Goal: Task Accomplishment & Management: Use online tool/utility

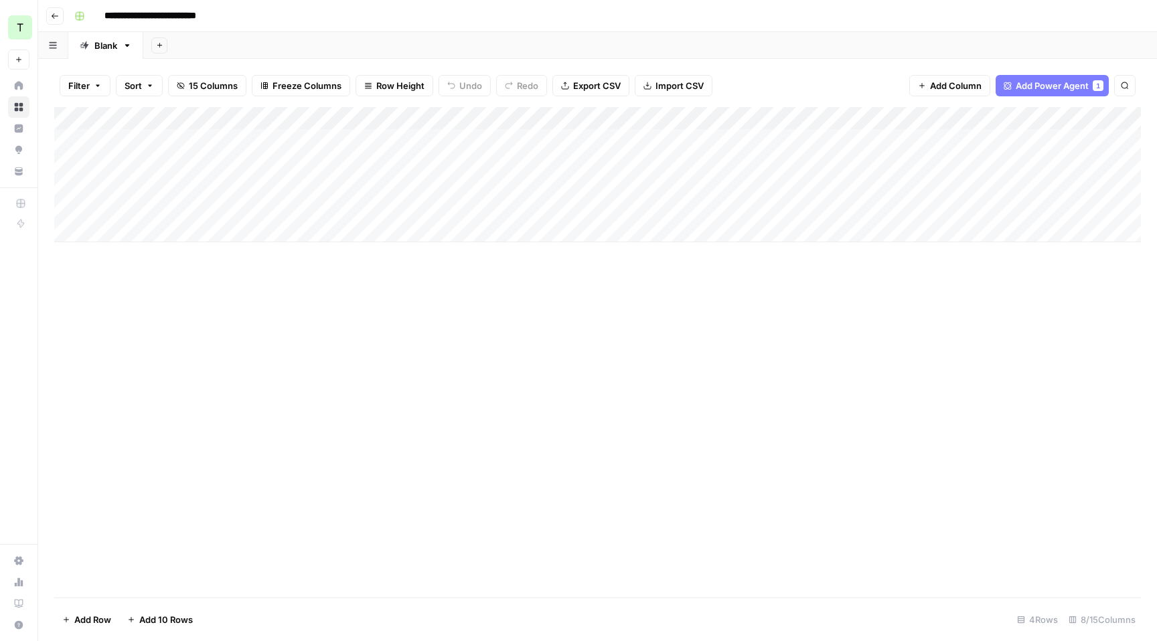
click at [58, 12] on icon "button" at bounding box center [55, 16] width 8 height 8
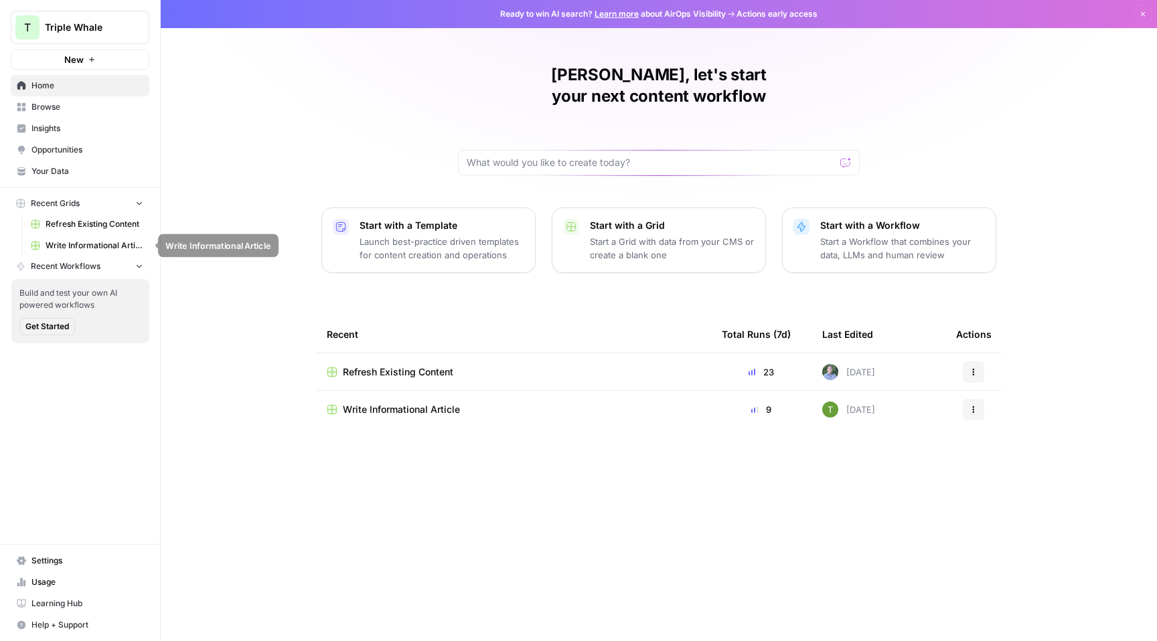
click at [84, 242] on span "Write Informational Article" at bounding box center [95, 246] width 98 height 12
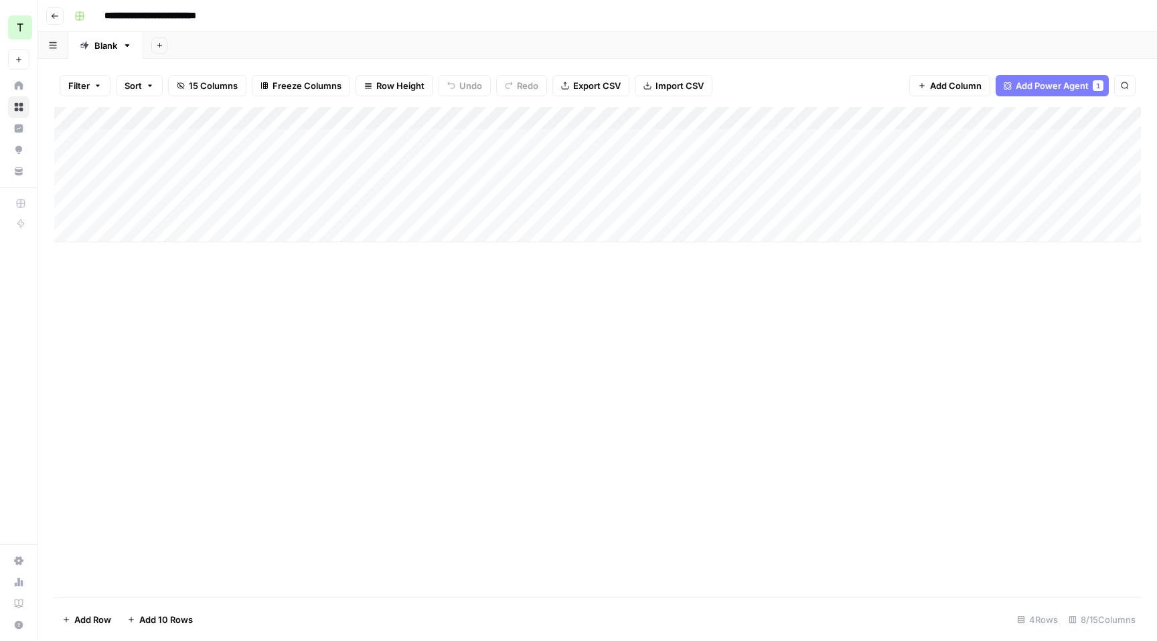
click at [58, 15] on span "Go back" at bounding box center [58, 15] width 1 height 1
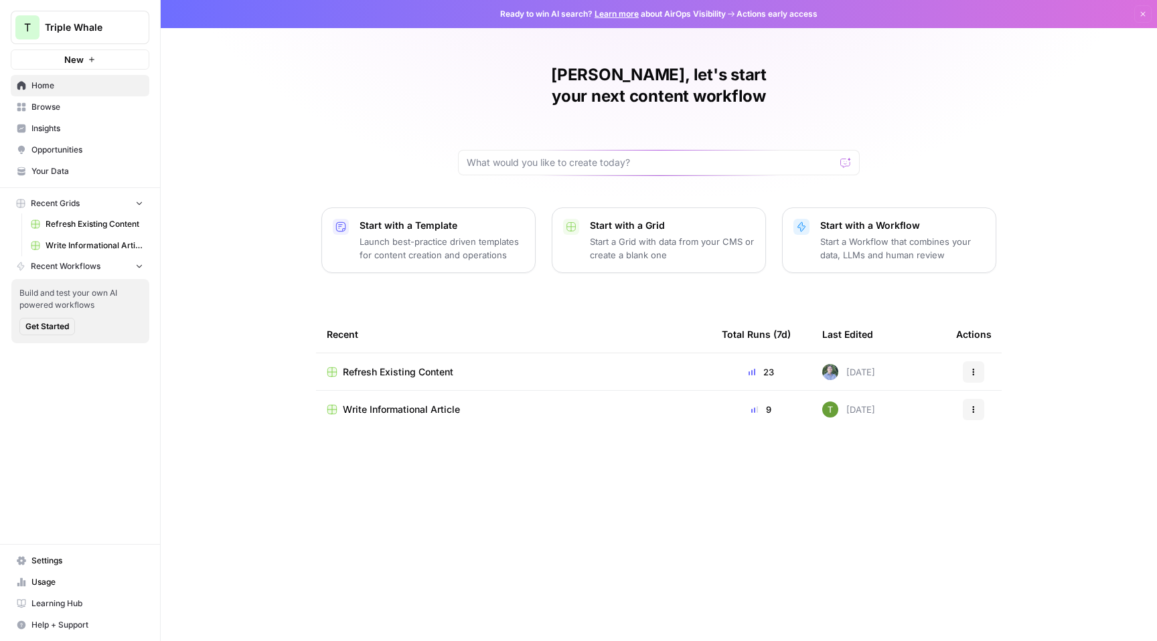
click at [82, 222] on span "Refresh Existing Content" at bounding box center [95, 224] width 98 height 12
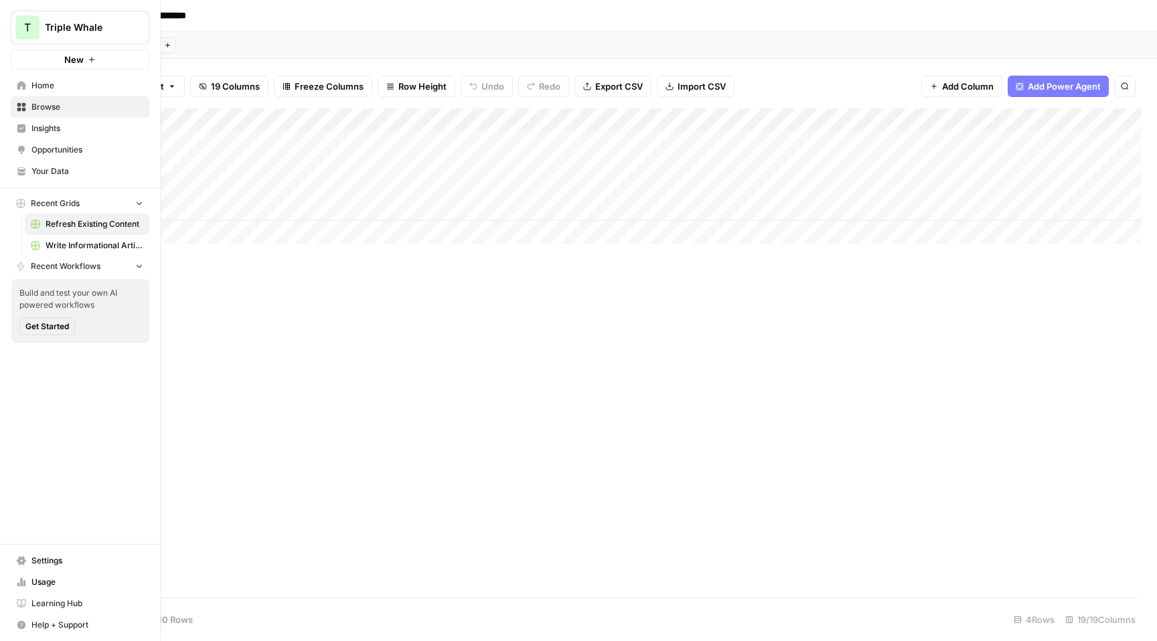
click at [27, 28] on span "T" at bounding box center [27, 27] width 7 height 16
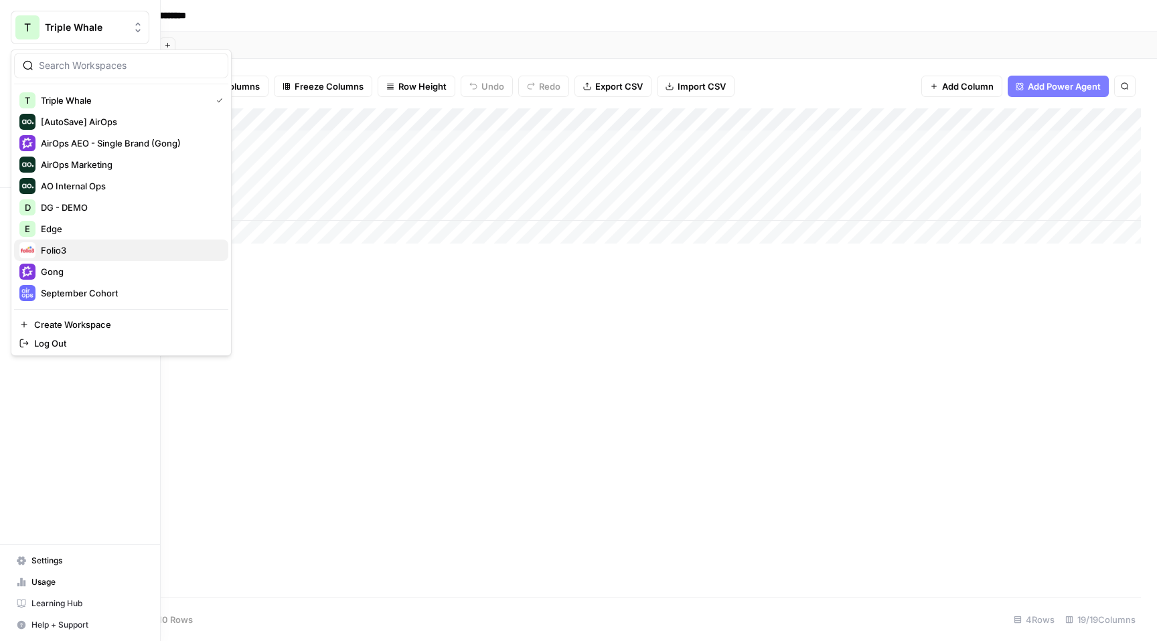
click at [124, 244] on span "Folio3" at bounding box center [129, 250] width 177 height 13
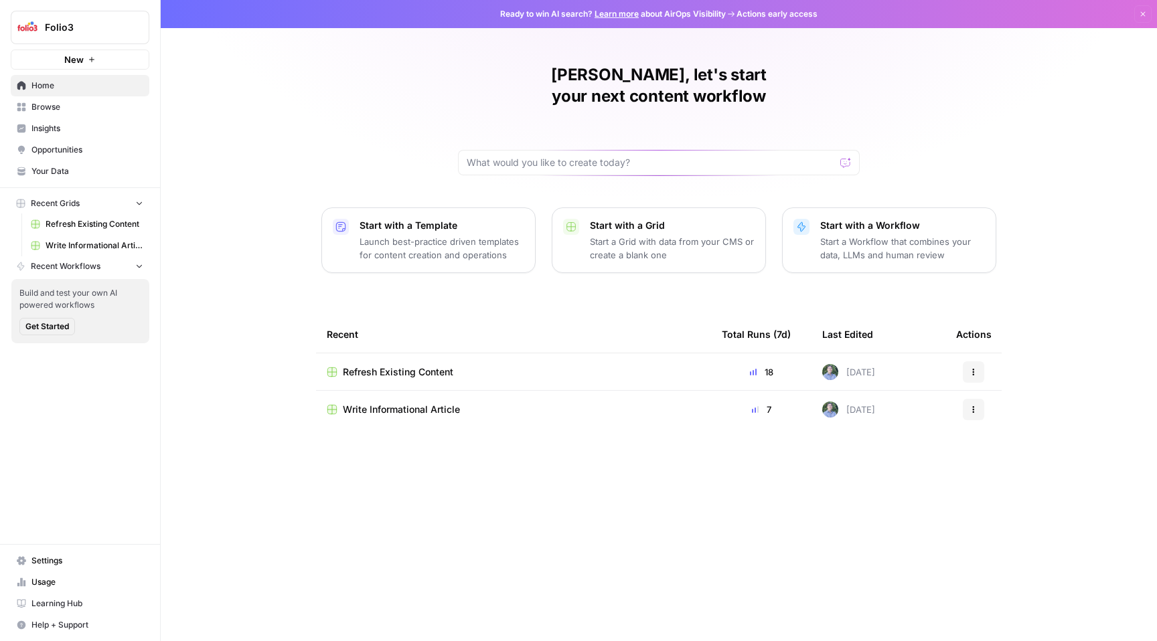
click at [485, 235] on p "Launch best-practice driven templates for content creation and operations" at bounding box center [441, 248] width 165 height 27
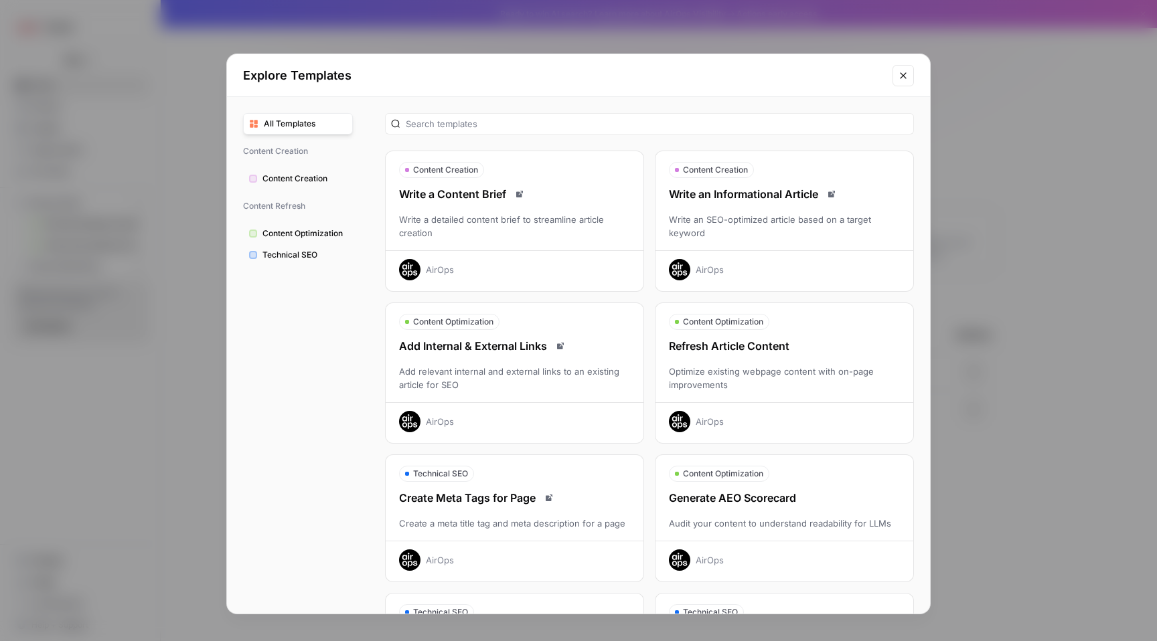
click at [784, 400] on div "Refresh Article Content Optimize existing webpage content with on-page improvem…" at bounding box center [784, 385] width 258 height 94
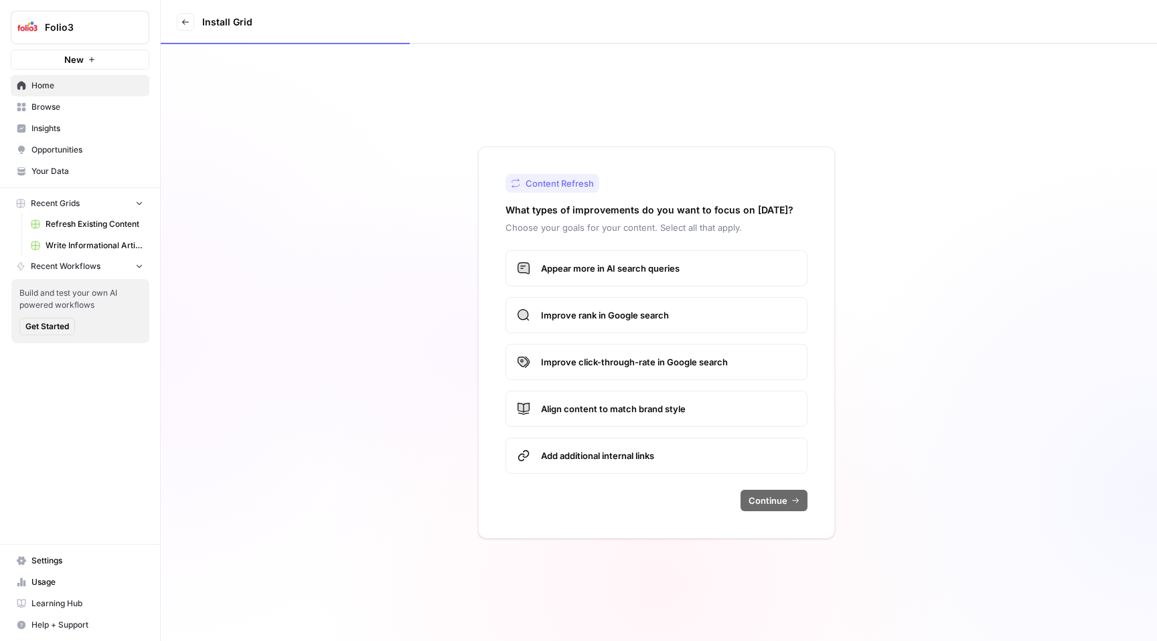
click at [681, 270] on span "Appear more in AI search queries" at bounding box center [668, 268] width 255 height 13
click at [641, 317] on span "Improve rank in Google search" at bounding box center [668, 315] width 255 height 13
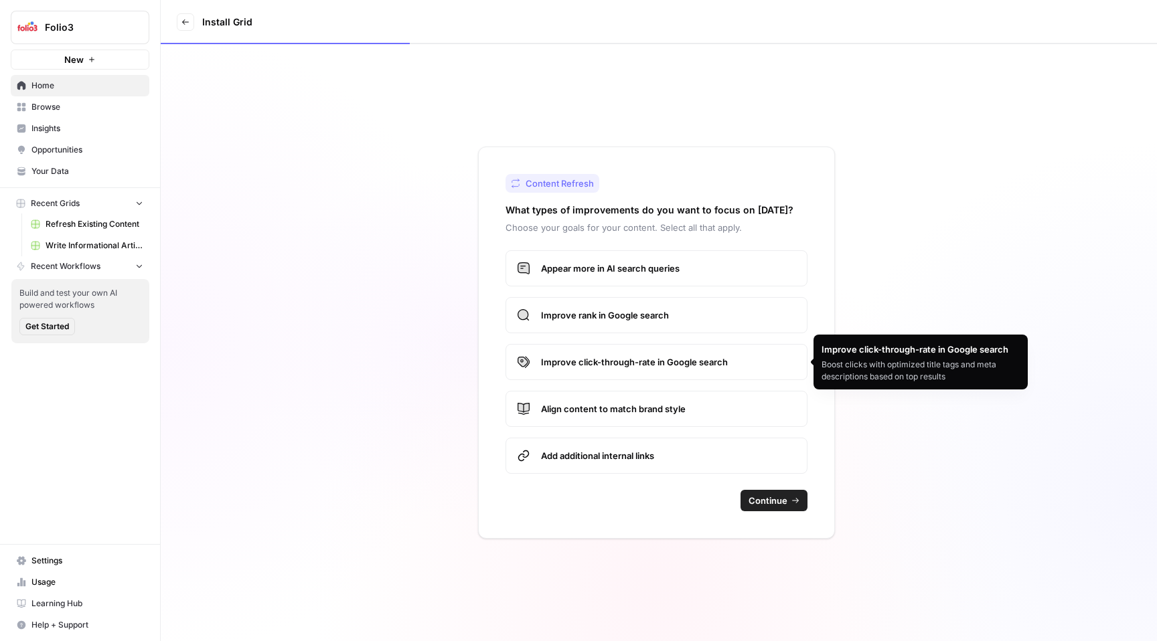
click at [703, 408] on span "Align content to match brand style" at bounding box center [668, 408] width 255 height 13
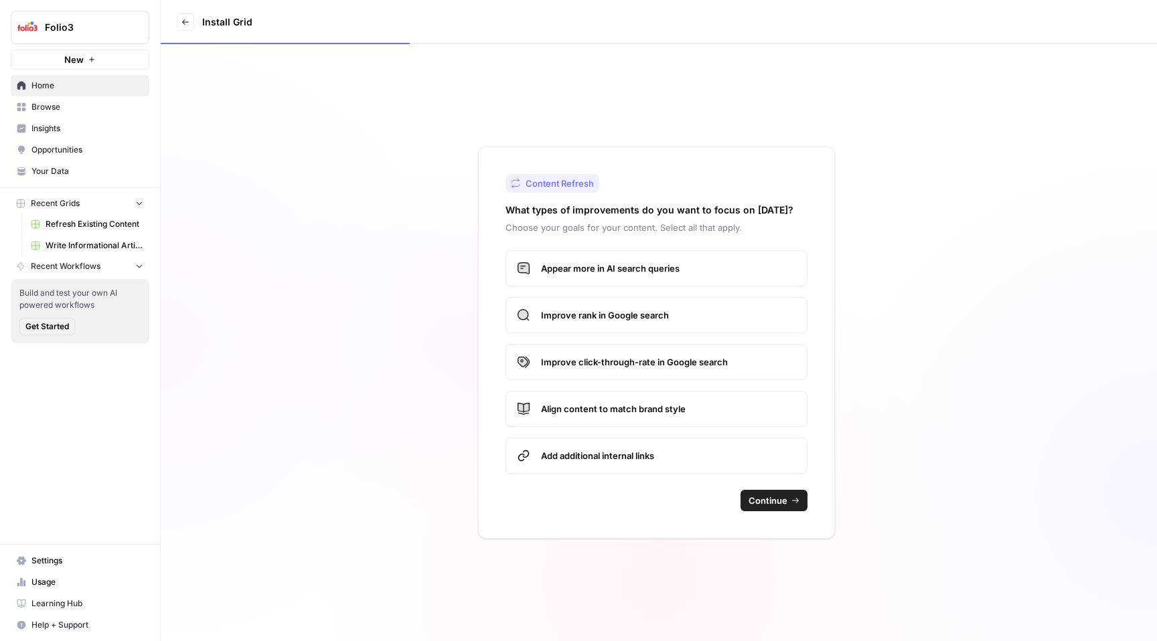
click at [694, 452] on span "Add additional internal links" at bounding box center [668, 455] width 255 height 13
click at [723, 363] on span "Improve click-through-rate in Google search" at bounding box center [668, 361] width 255 height 13
click at [779, 497] on span "Continue" at bounding box center [767, 500] width 39 height 13
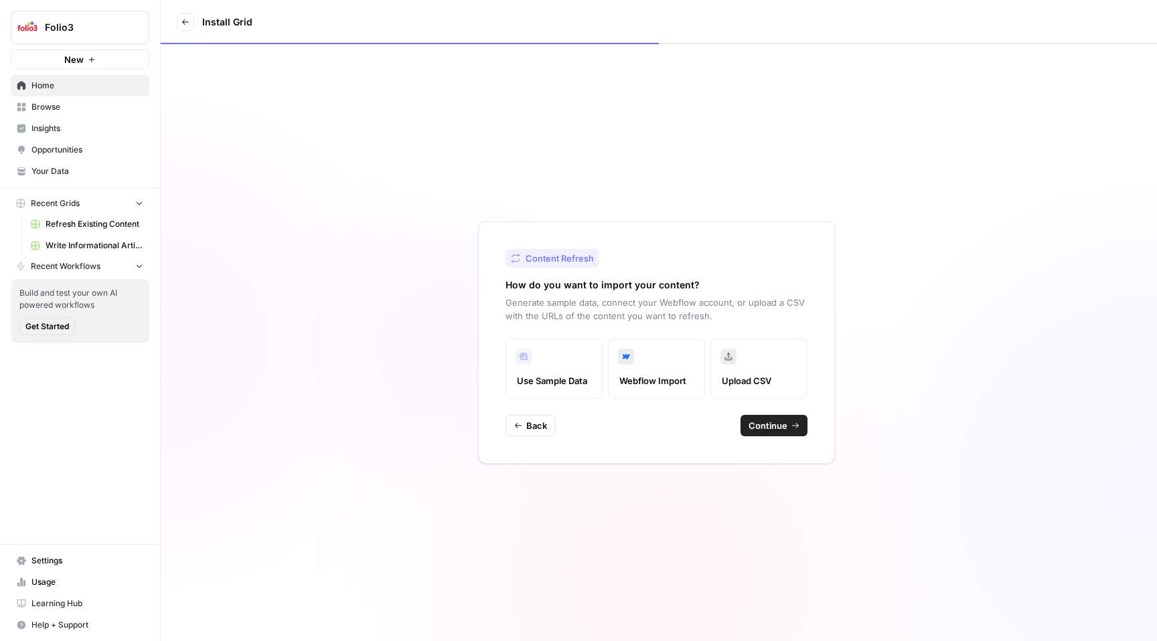
click at [766, 424] on span "Continue" at bounding box center [767, 425] width 39 height 13
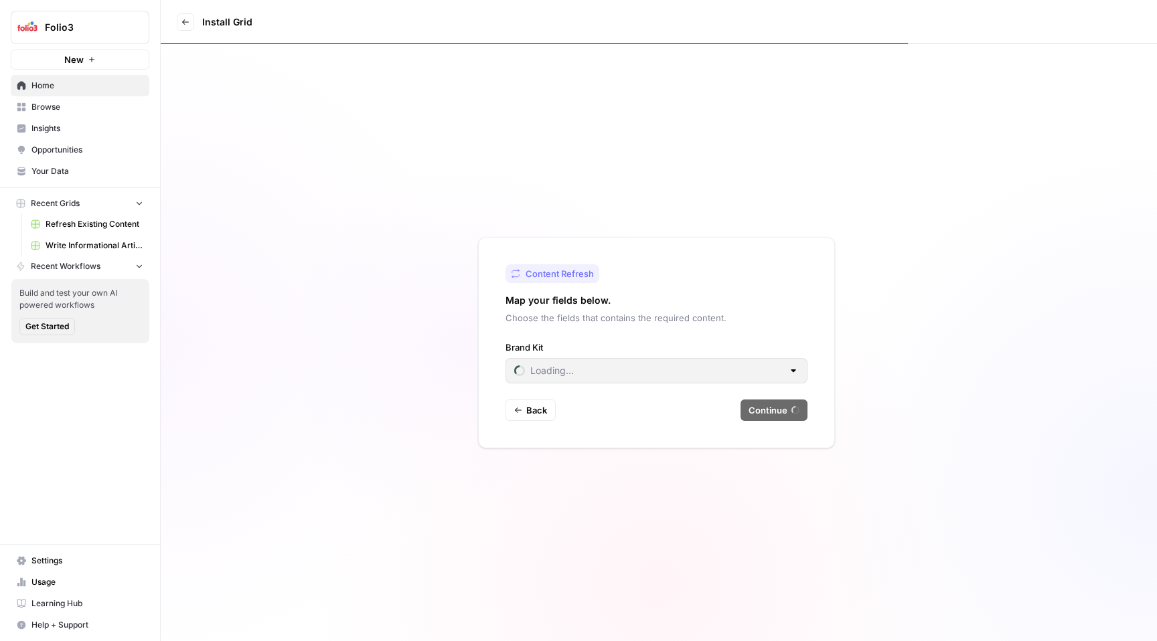
type input "Folio3"
click at [762, 416] on span "Continue" at bounding box center [767, 410] width 39 height 13
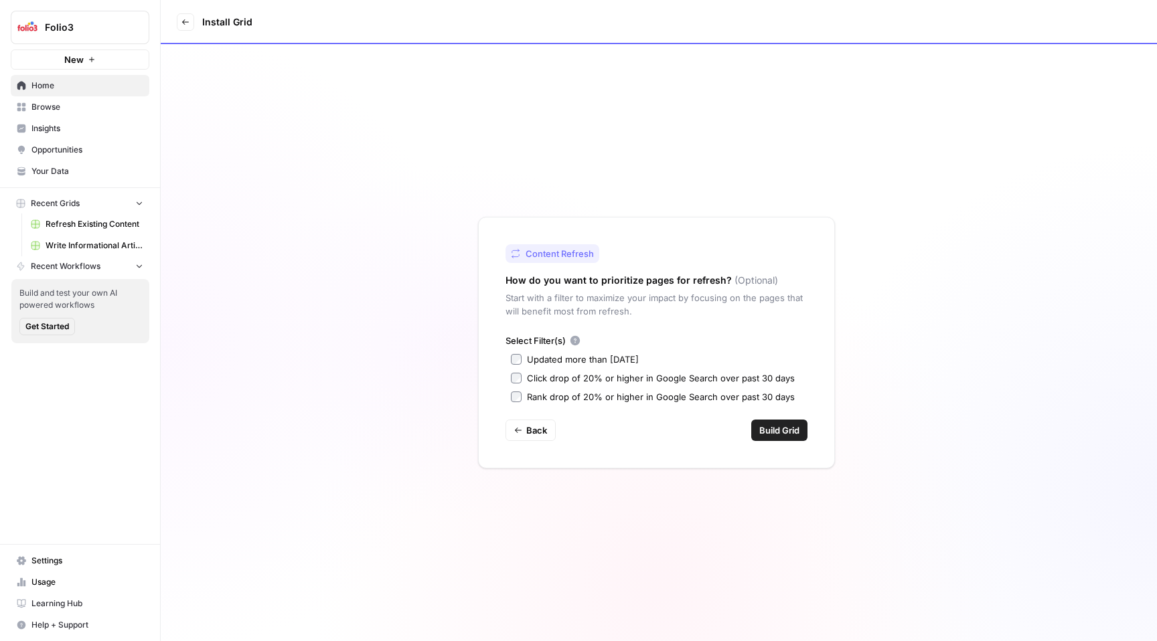
click at [588, 349] on div "Select Filter(s) Updated more than 90 days ago Click drop of 20% or higher in G…" at bounding box center [656, 369] width 302 height 70
click at [590, 363] on div "Updated more than 90 days ago" at bounding box center [583, 359] width 112 height 13
click at [767, 436] on span "Build Grid" at bounding box center [779, 430] width 40 height 13
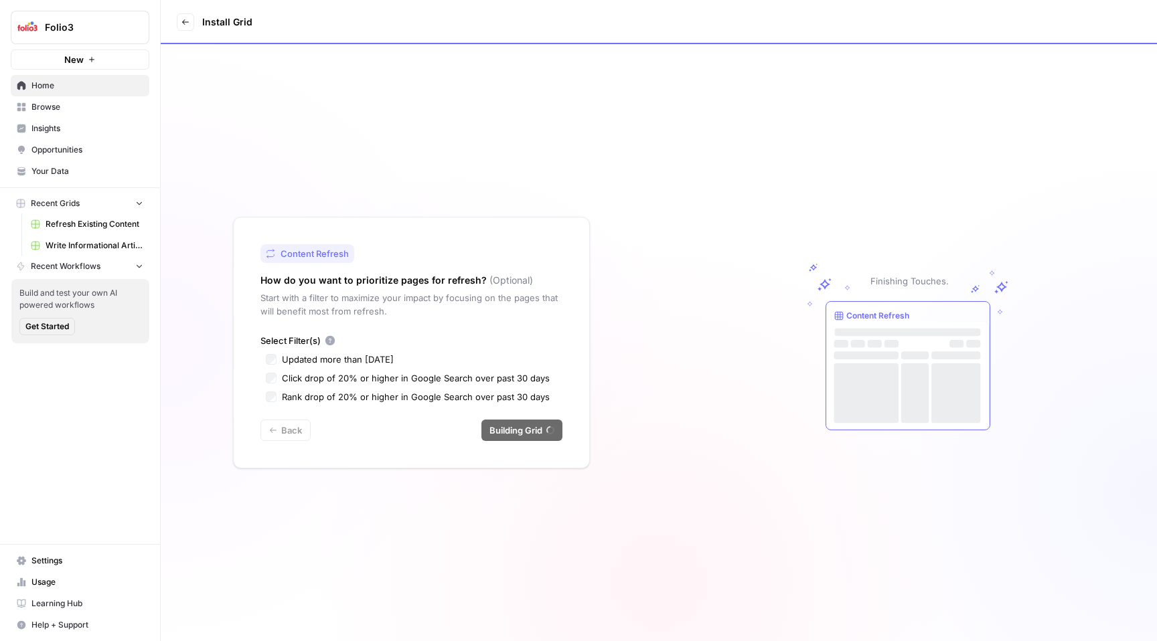
click at [307, 353] on div "Updated more than 90 days ago" at bounding box center [338, 359] width 112 height 13
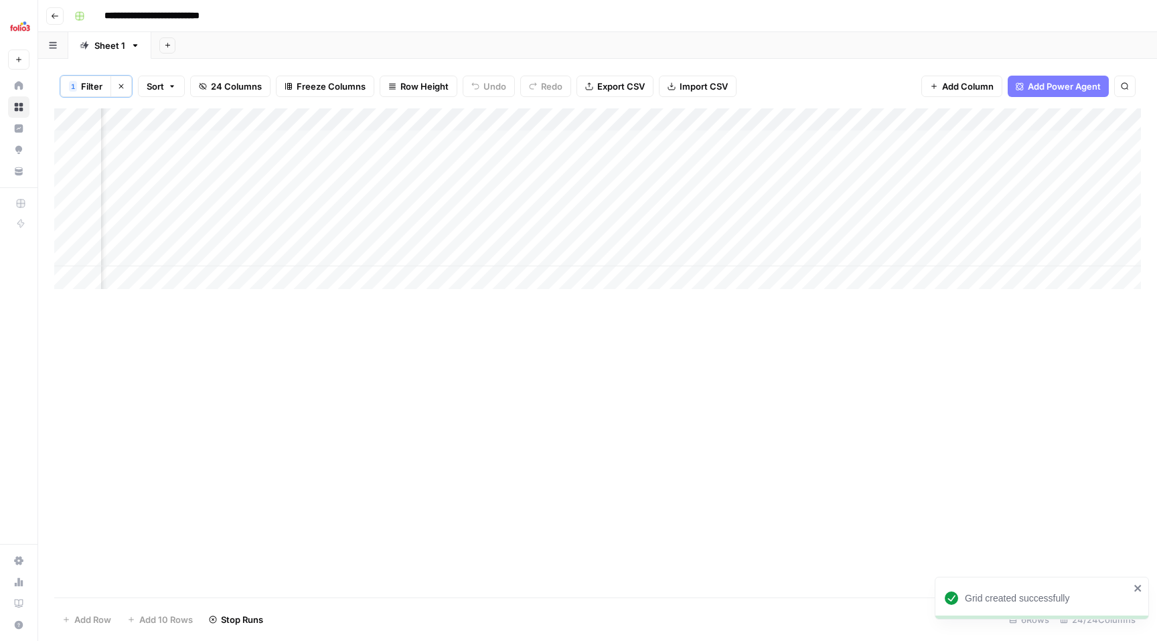
scroll to position [0, 1829]
click at [365, 119] on div "Add Column" at bounding box center [597, 198] width 1086 height 181
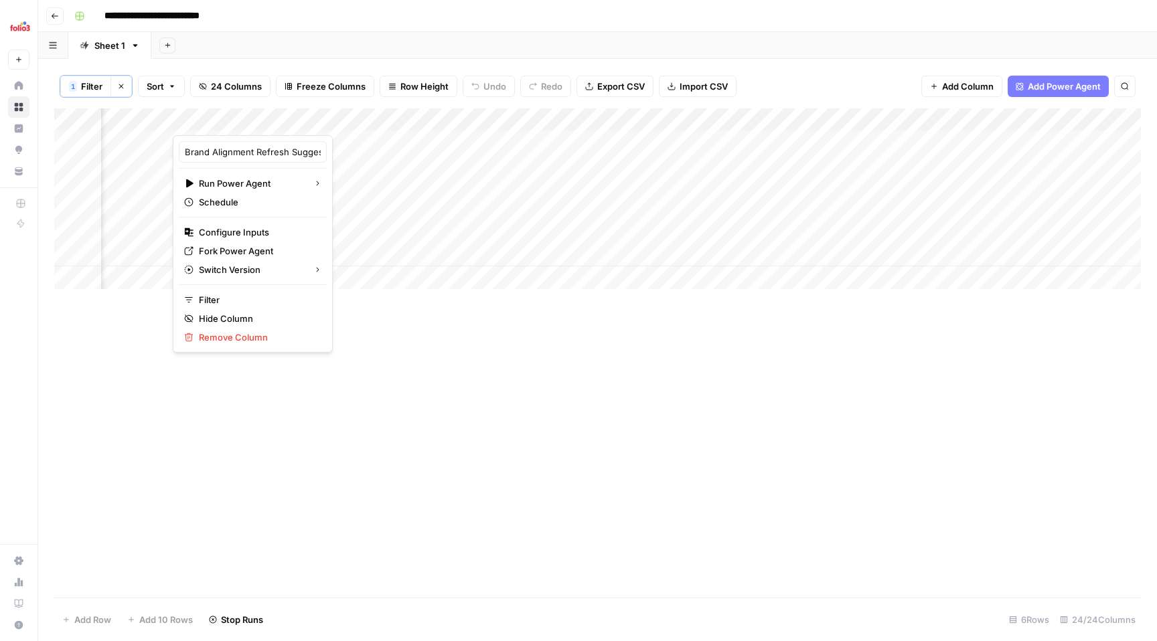
click at [480, 321] on div "Add Column" at bounding box center [597, 352] width 1086 height 489
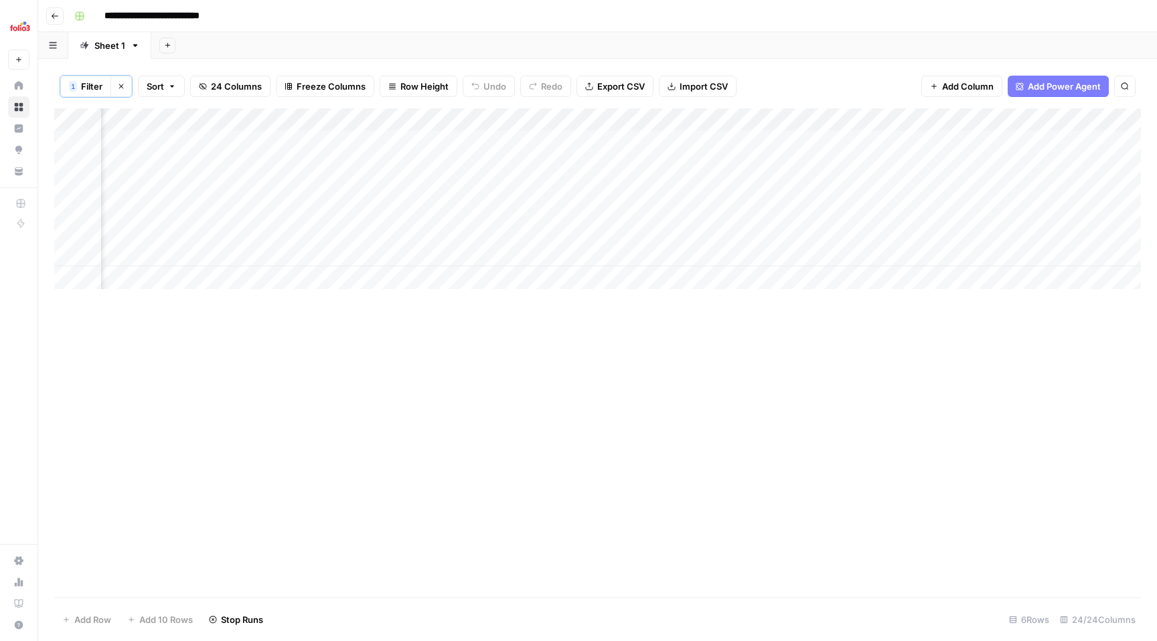
scroll to position [0, 0]
